Goal: Go to known website: Go to known website

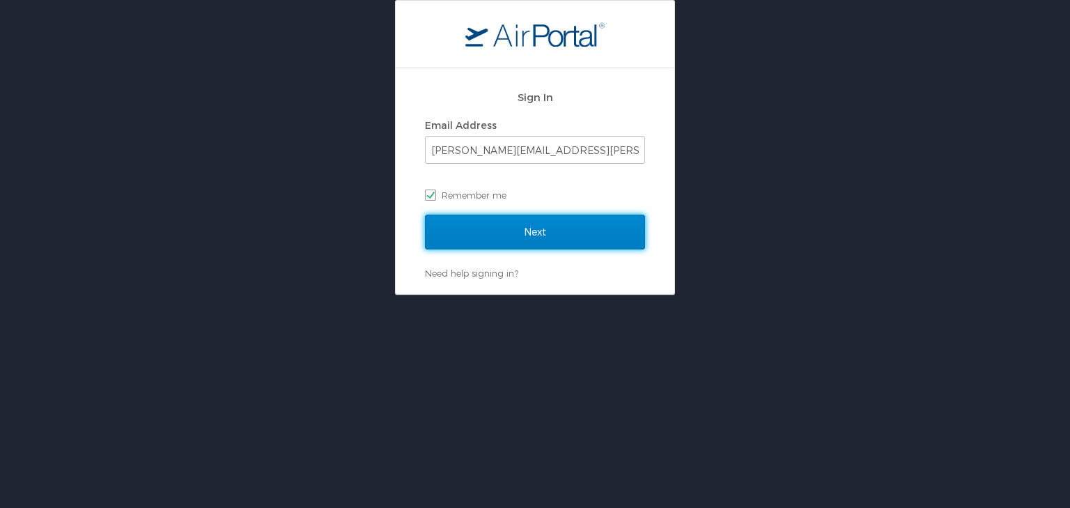
click at [571, 226] on input "Next" at bounding box center [535, 232] width 220 height 35
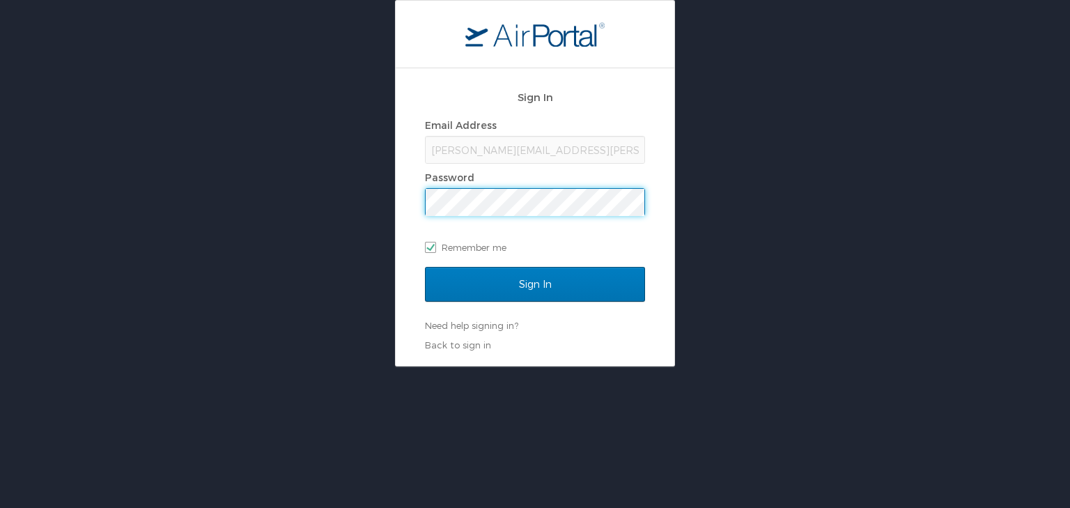
click at [425, 267] on input "Sign In" at bounding box center [535, 284] width 220 height 35
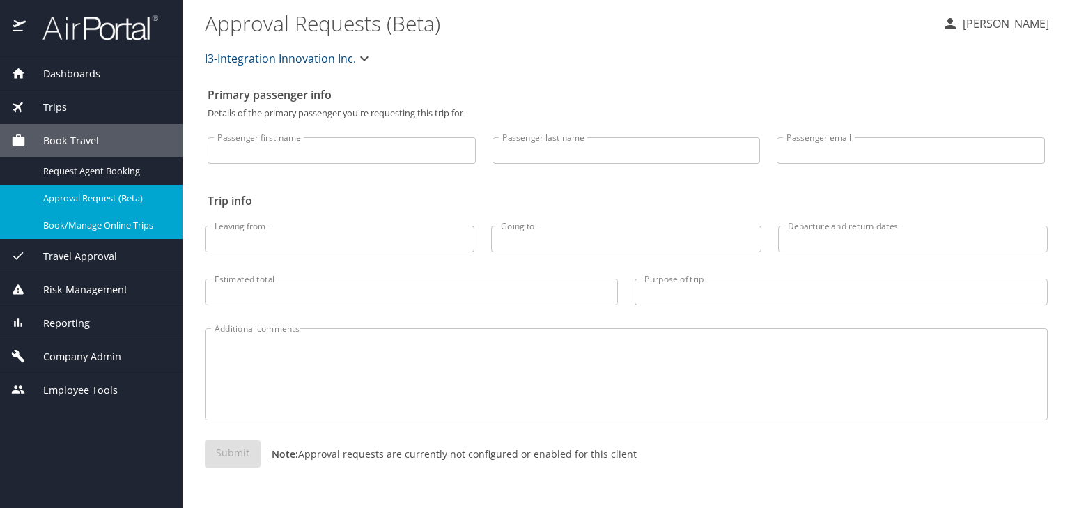
click at [106, 223] on span "Book/Manage Online Trips" at bounding box center [104, 225] width 123 height 13
